Goal: Information Seeking & Learning: Learn about a topic

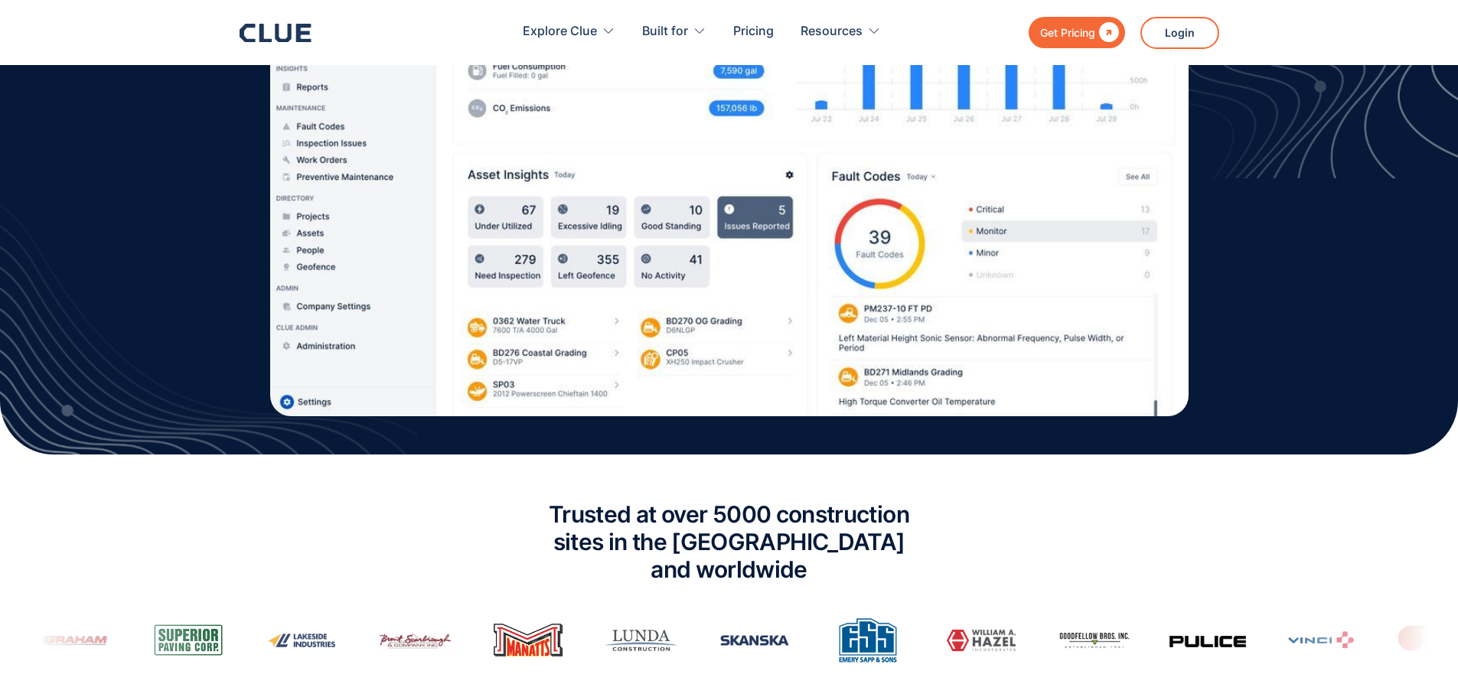
scroll to position [759, 0]
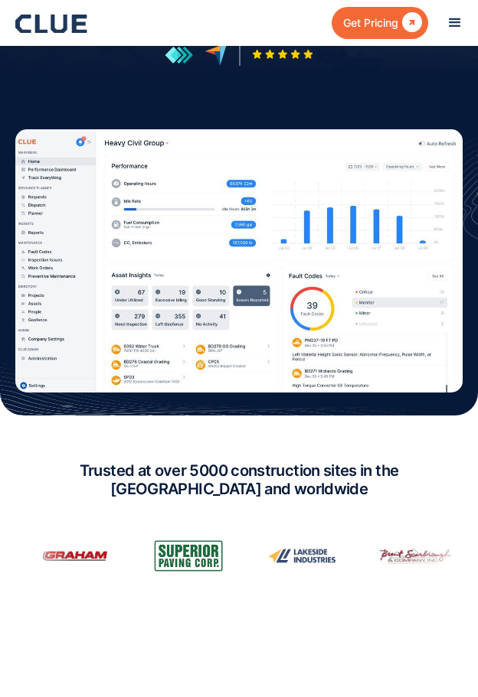
scroll to position [383, 0]
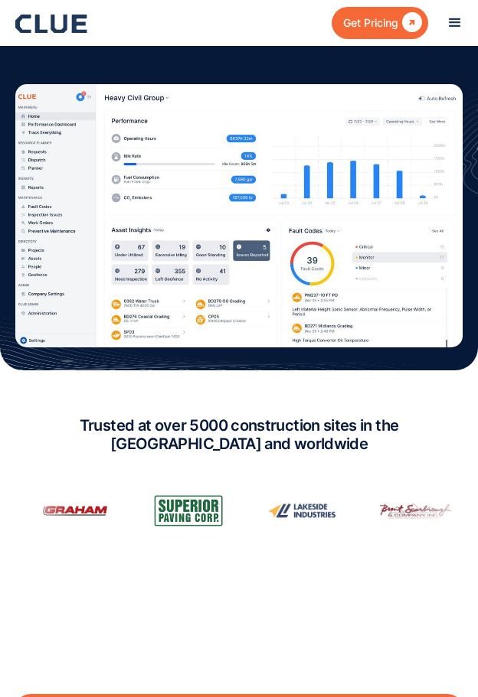
click at [261, 396] on section "Trusted at over 5000 construction sites in the [GEOGRAPHIC_DATA] and worldwide" at bounding box center [239, 505] width 478 height 270
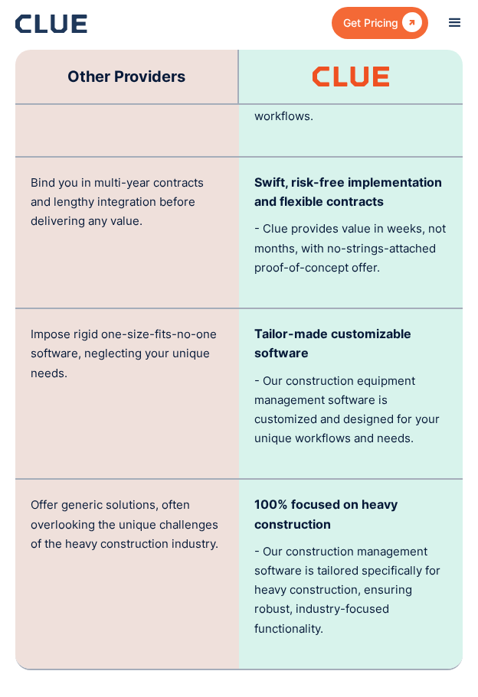
scroll to position [4210, 0]
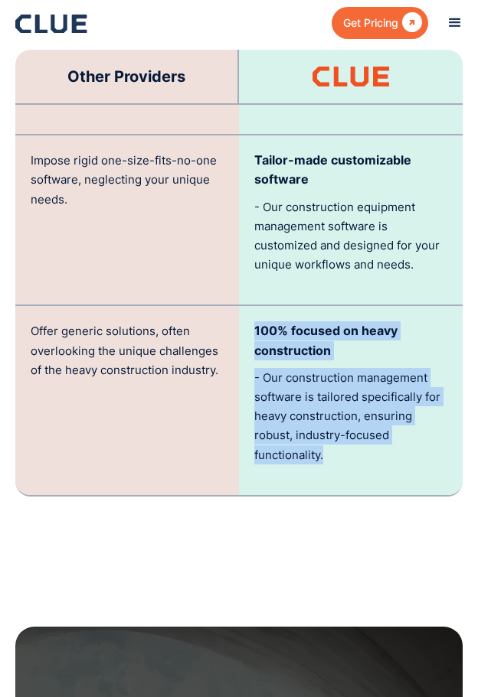
drag, startPoint x: 255, startPoint y: 323, endPoint x: 417, endPoint y: 482, distance: 227.3
click at [417, 482] on div "100% focused on heavy construction - Our construction management software is ta…" at bounding box center [351, 400] width 224 height 188
click at [418, 482] on div "100% focused on heavy construction - Our construction management software is ta…" at bounding box center [351, 400] width 224 height 188
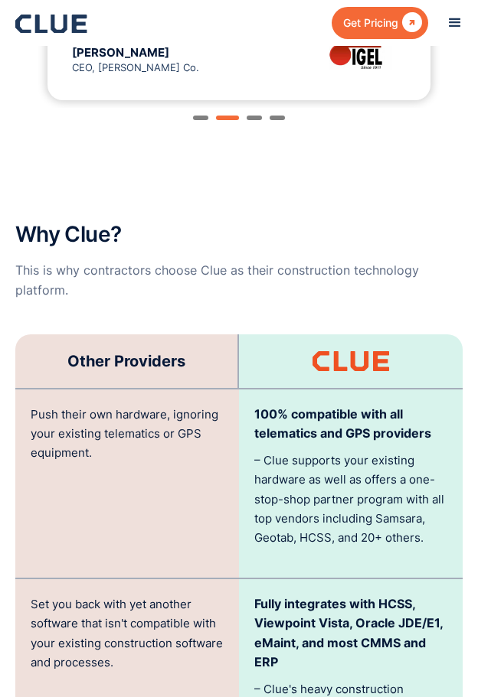
scroll to position [3368, 0]
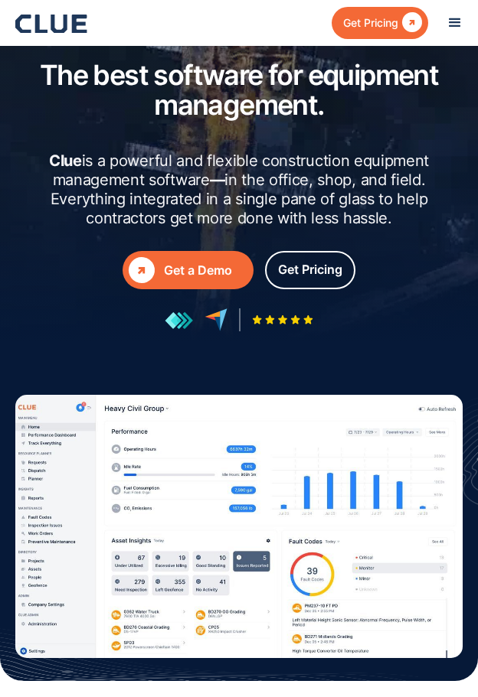
scroll to position [0, 0]
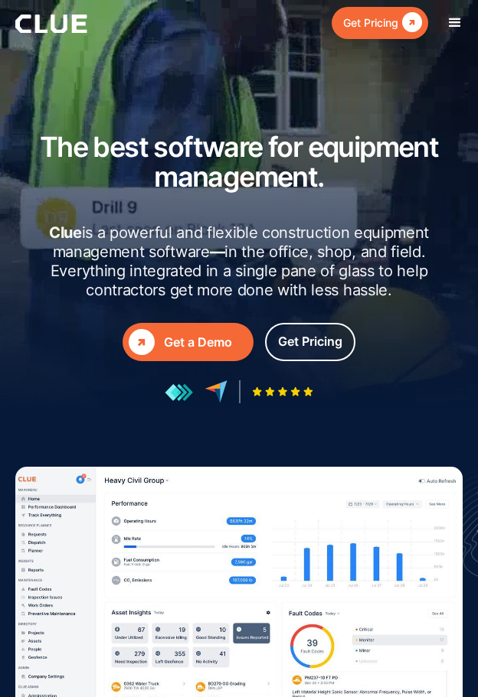
click at [455, 21] on div "menu" at bounding box center [454, 23] width 18 height 18
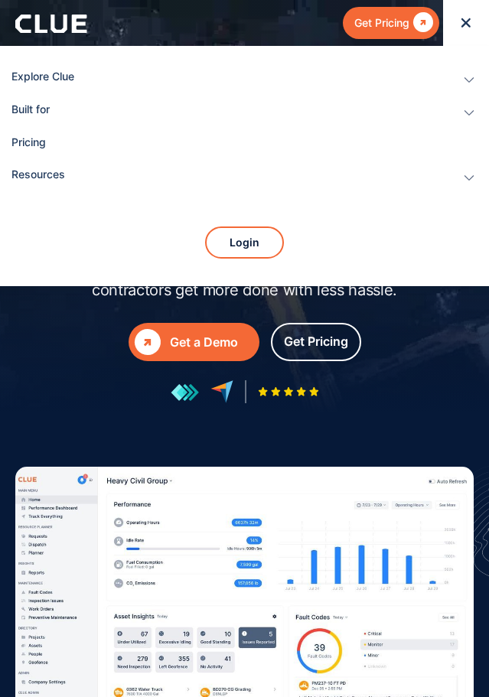
click at [468, 24] on icon "menu" at bounding box center [466, 22] width 9 height 9
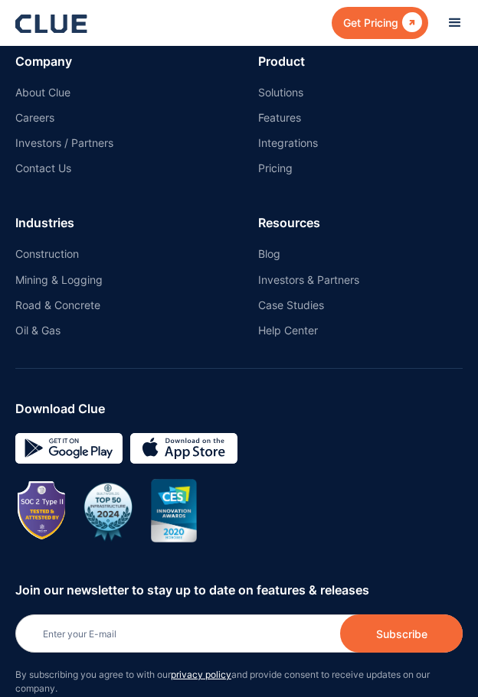
scroll to position [9684, 0]
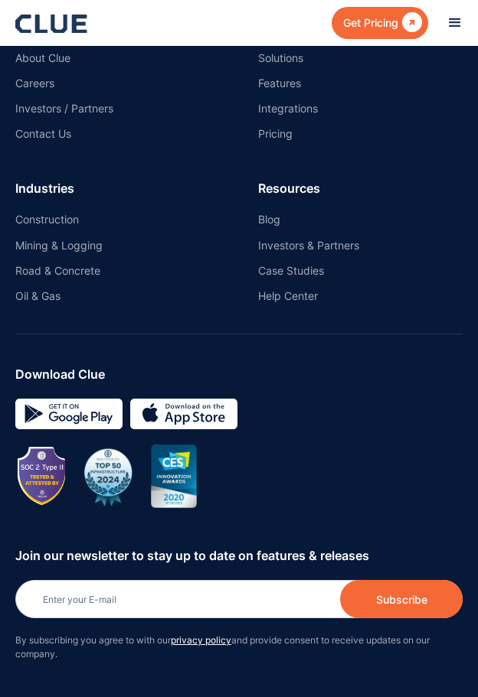
click at [369, 365] on div "Download Clue" at bounding box center [238, 436] width 447 height 143
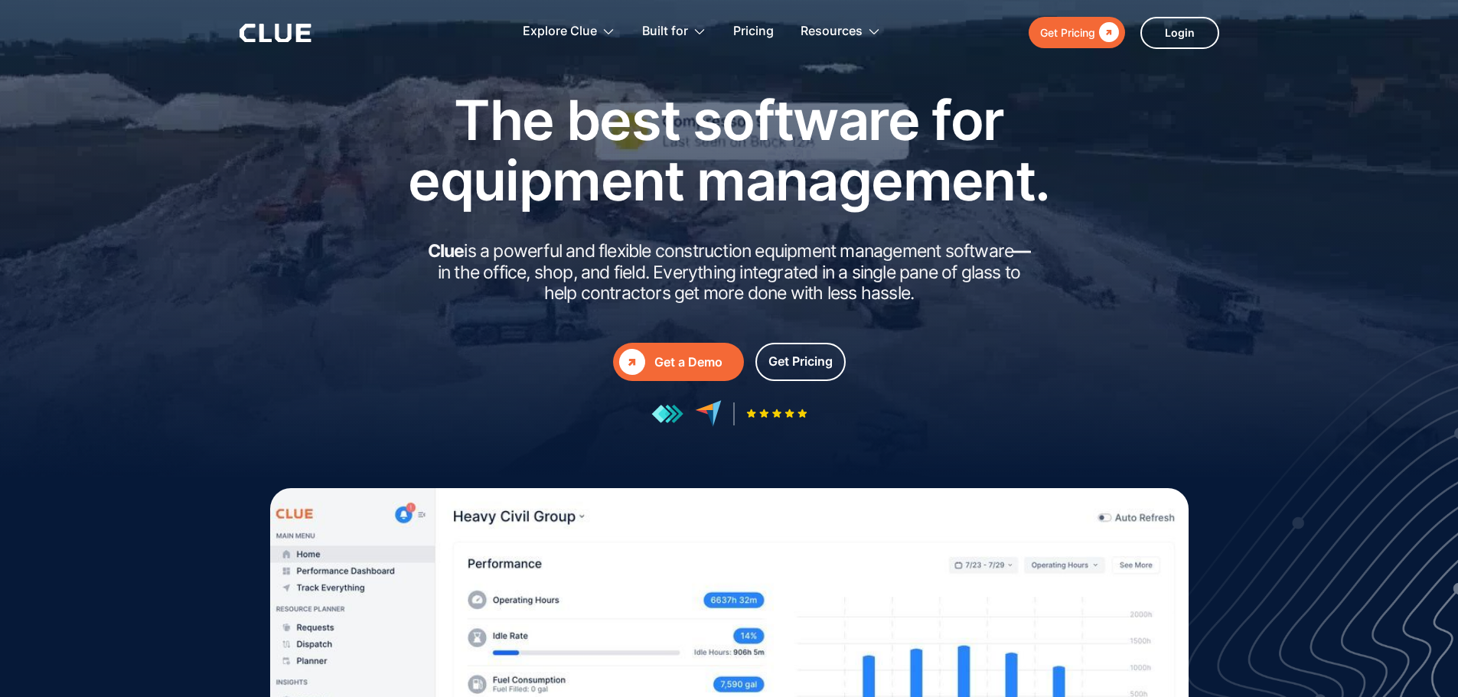
scroll to position [0, 0]
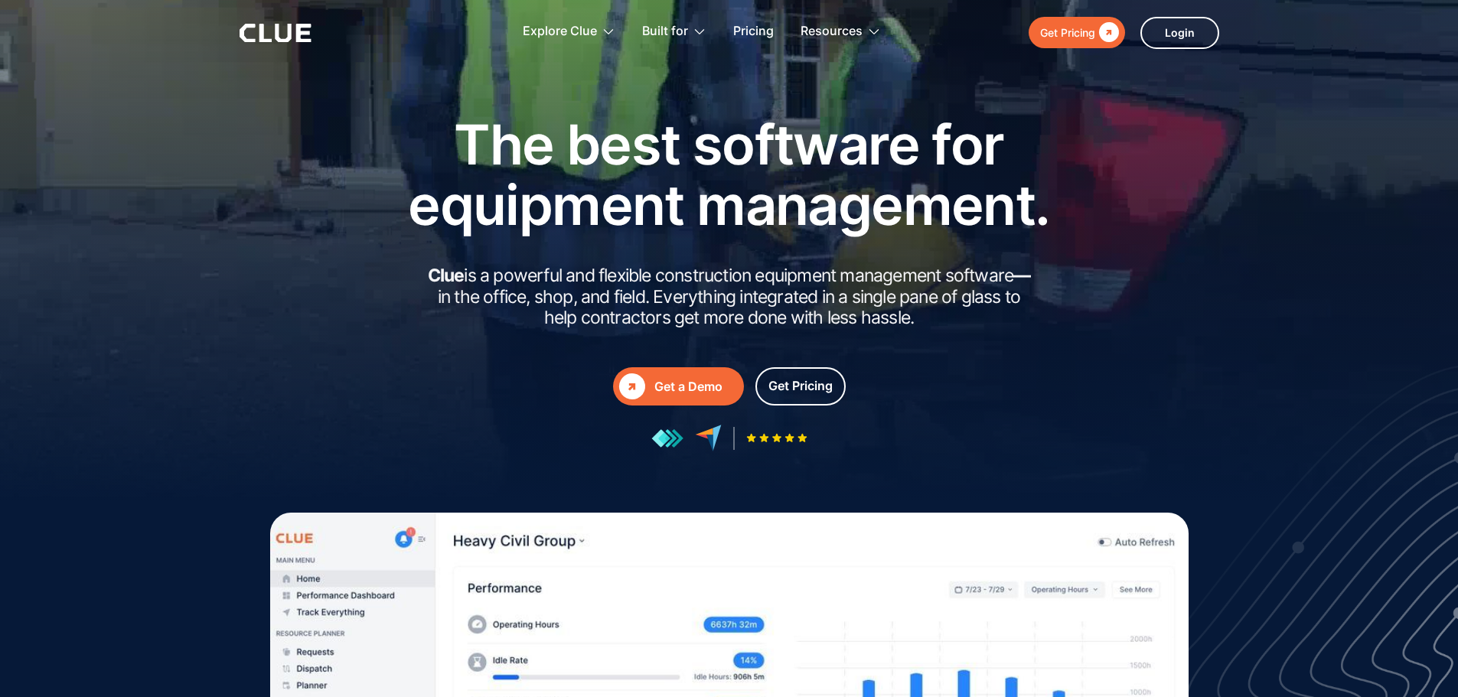
click at [245, 108] on div at bounding box center [729, 306] width 1458 height 612
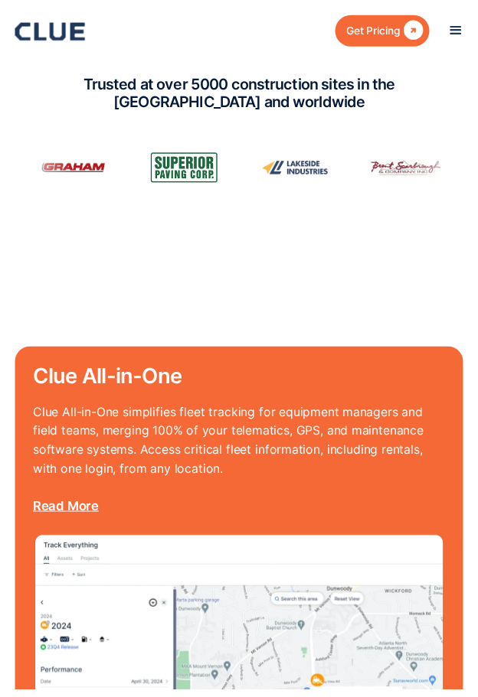
scroll to position [733, 0]
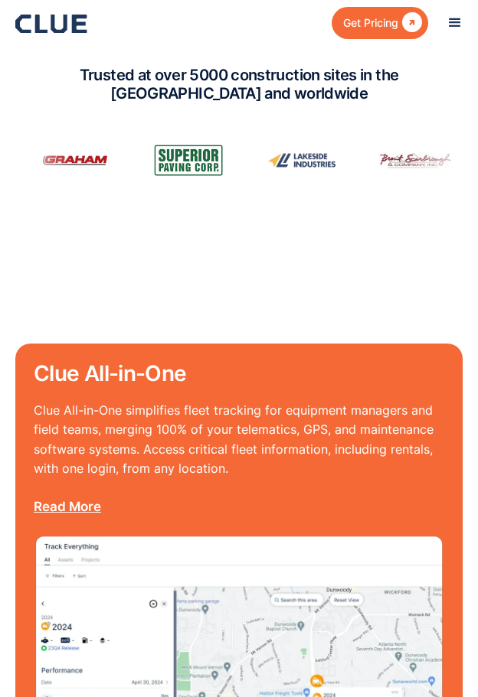
click at [224, 261] on section "Trusted at over 5000 construction sites in the [GEOGRAPHIC_DATA] and worldwide" at bounding box center [239, 155] width 478 height 270
click at [330, 263] on section "Trusted at over 5000 construction sites in the [GEOGRAPHIC_DATA] and worldwide" at bounding box center [239, 155] width 478 height 270
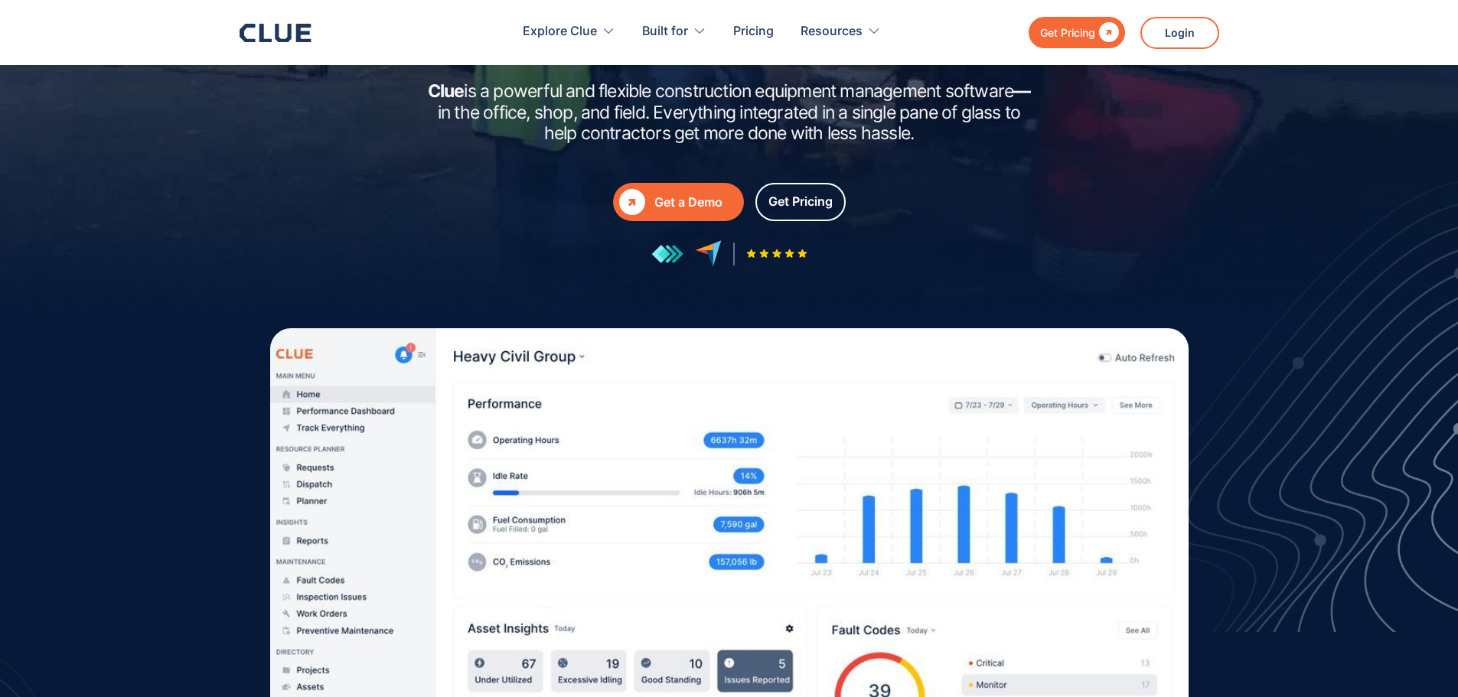
scroll to position [0, 0]
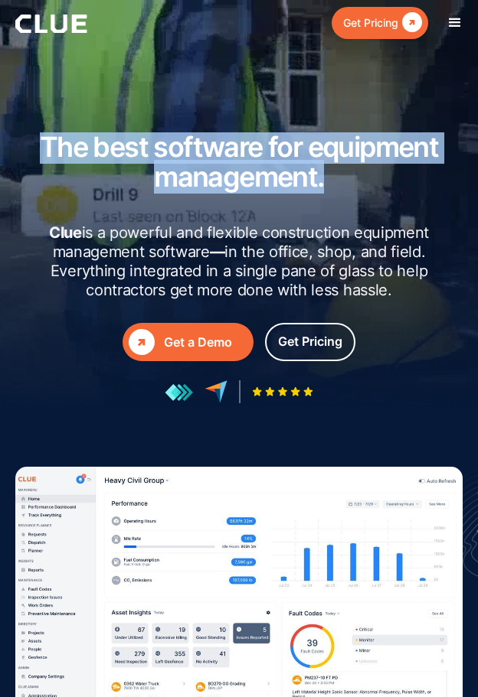
drag, startPoint x: 64, startPoint y: 230, endPoint x: 483, endPoint y: 296, distance: 423.8
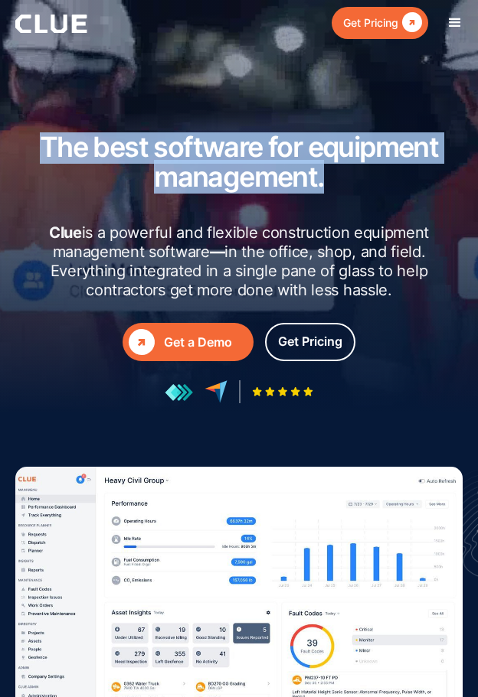
click at [478, 296] on html "Get Pricing  Explore Clue Solutions Tailored solutions for your construction e…" at bounding box center [239, 348] width 478 height 697
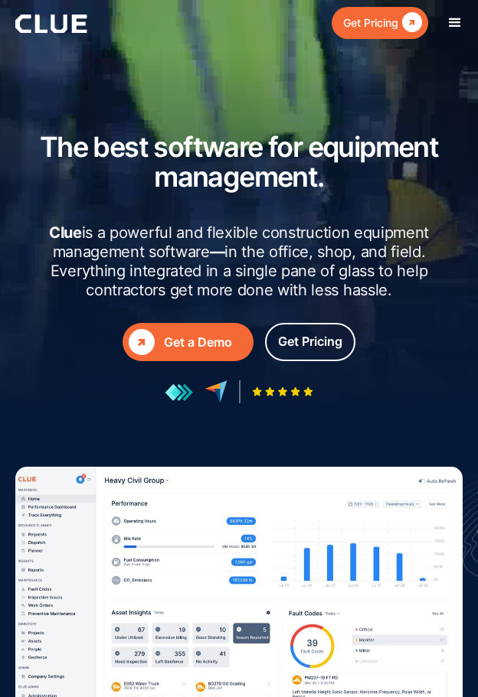
click at [384, 285] on h2 "Clue is a powerful and flexible construction equipment management software — in…" at bounding box center [239, 262] width 416 height 77
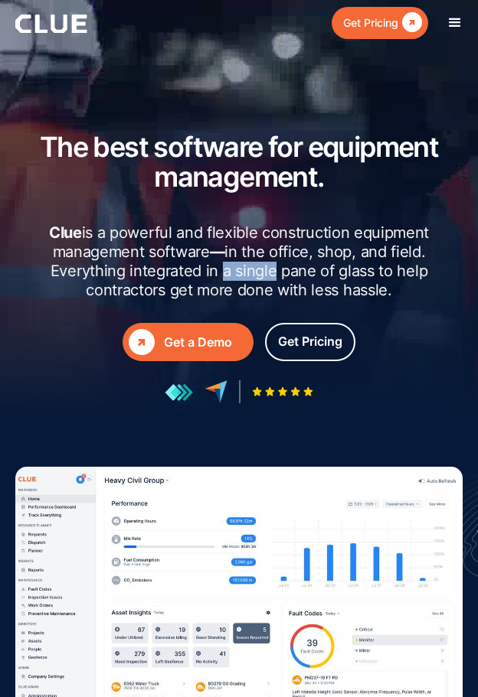
drag, startPoint x: 272, startPoint y: 272, endPoint x: 134, endPoint y: 255, distance: 138.8
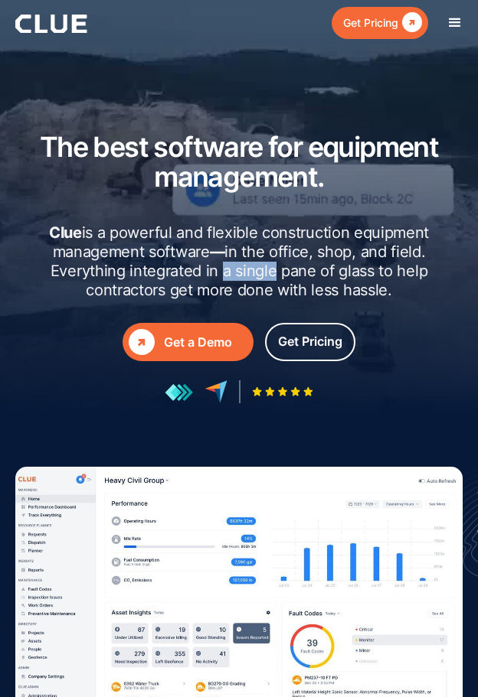
click at [183, 262] on h2 "Clue is a powerful and flexible construction equipment management software — in…" at bounding box center [239, 262] width 416 height 77
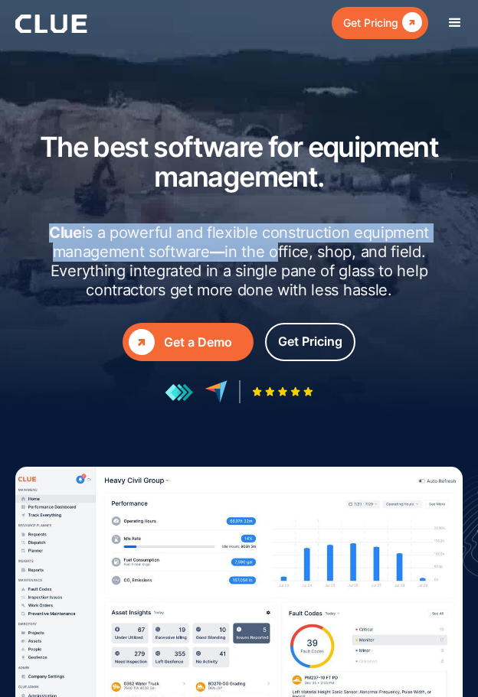
drag, startPoint x: 44, startPoint y: 233, endPoint x: 337, endPoint y: 266, distance: 295.0
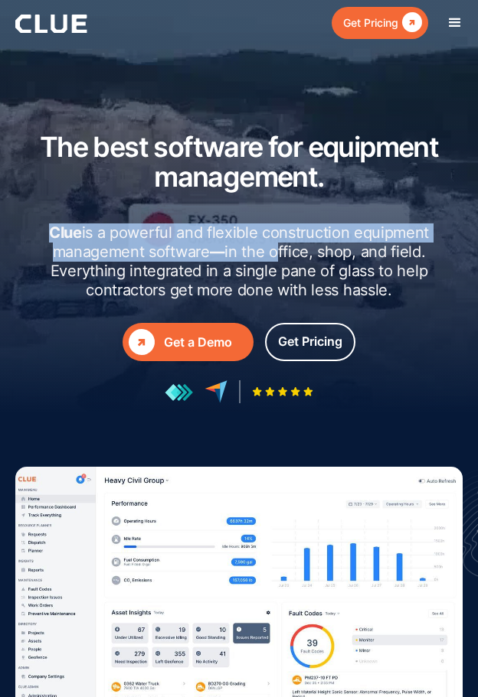
click at [335, 265] on h2 "Clue is a powerful and flexible construction equipment management software — in…" at bounding box center [239, 262] width 416 height 77
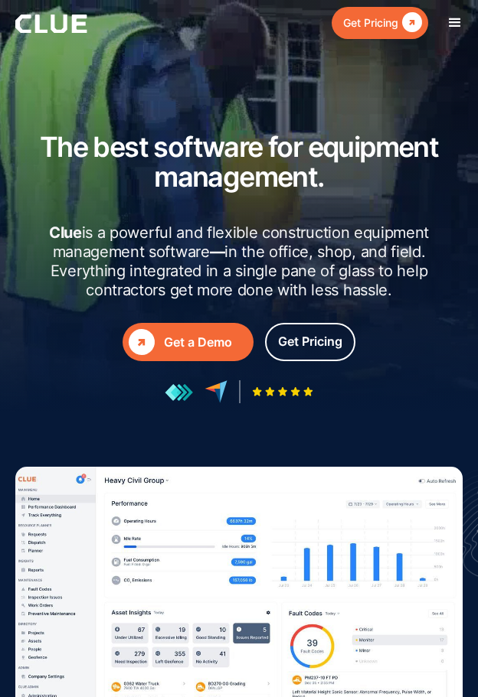
click at [338, 266] on h2 "Clue is a powerful and flexible construction equipment management software — in…" at bounding box center [239, 262] width 416 height 77
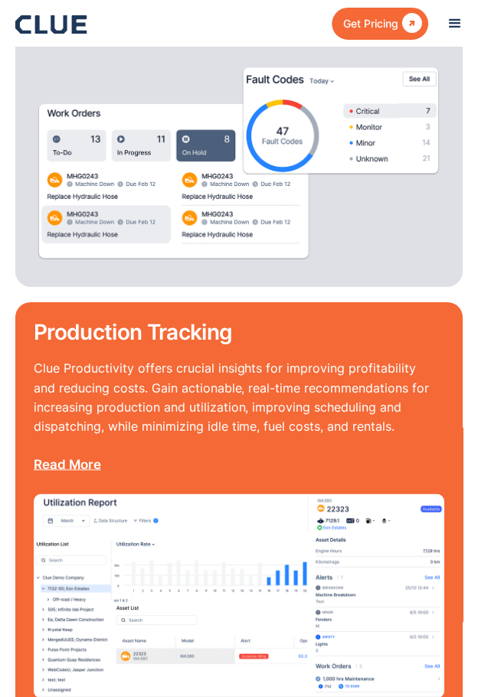
scroll to position [1689, 0]
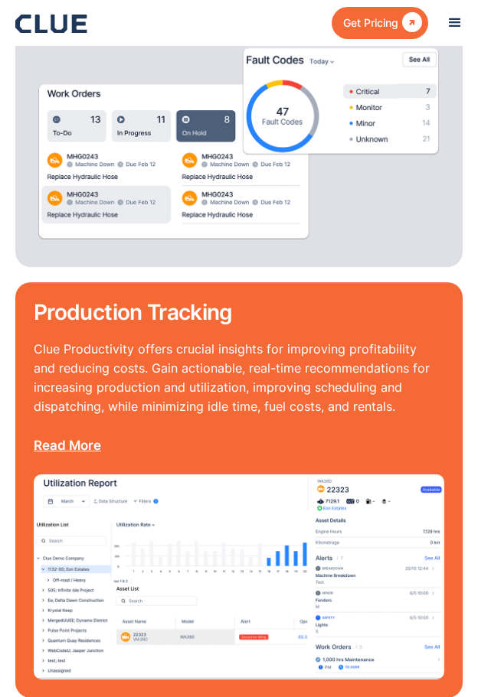
drag, startPoint x: 375, startPoint y: 204, endPoint x: 378, endPoint y: 215, distance: 11.9
click at [375, 204] on img at bounding box center [239, 142] width 410 height 213
